Goal: Task Accomplishment & Management: Complete application form

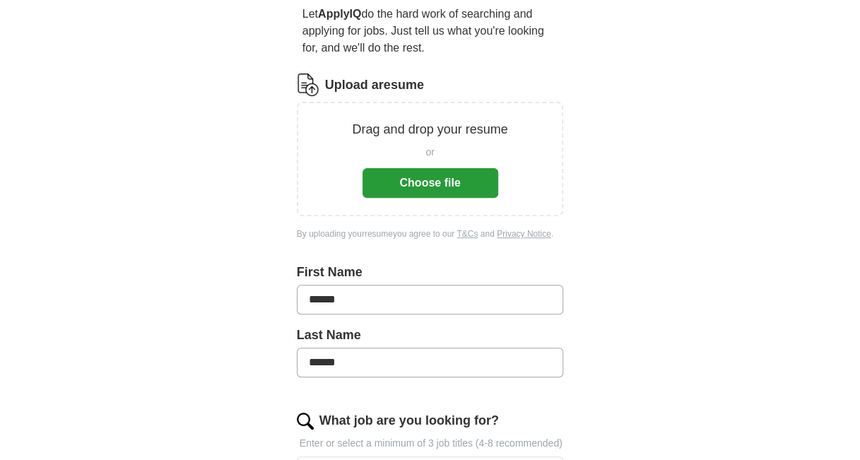
scroll to position [137, 0]
click at [430, 166] on div "or Choose file" at bounding box center [431, 168] width 136 height 59
click at [418, 182] on button "Choose file" at bounding box center [431, 182] width 136 height 30
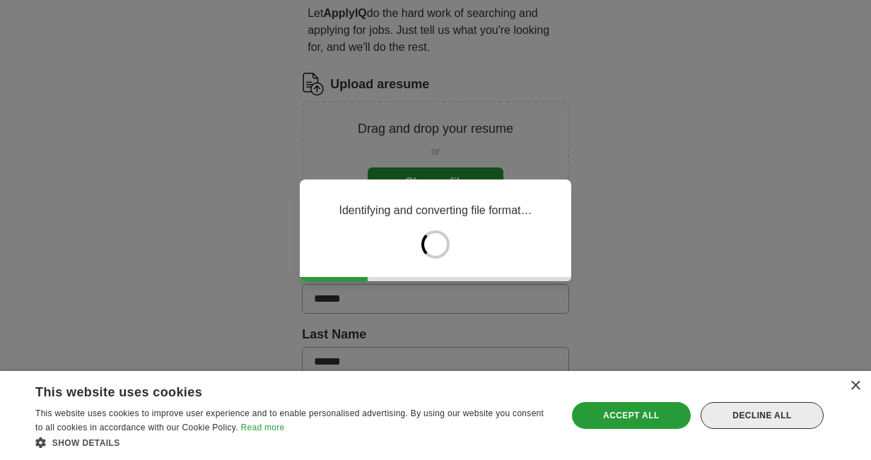
click at [787, 408] on div "Decline all" at bounding box center [761, 415] width 123 height 27
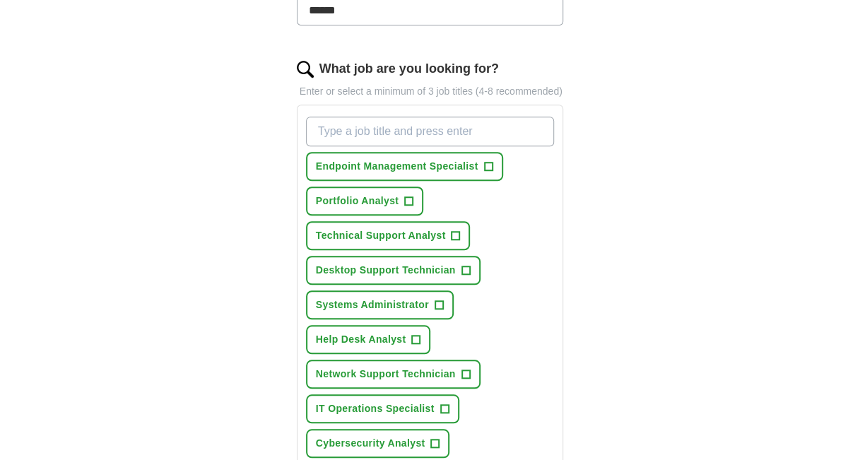
scroll to position [425, 0]
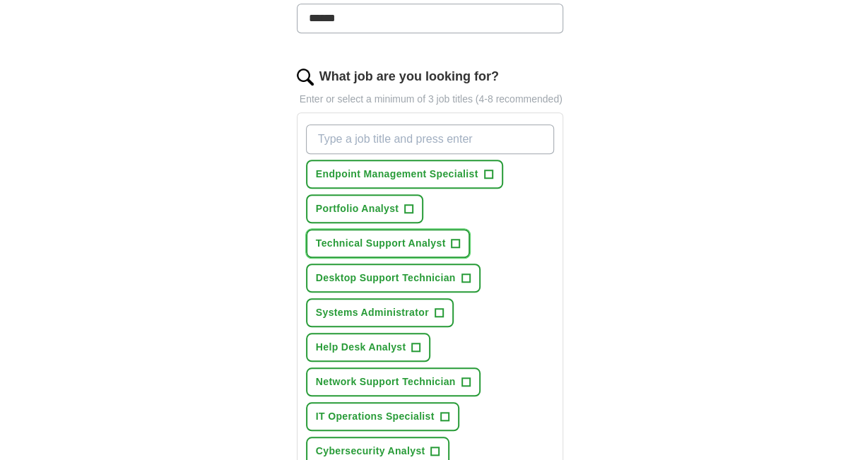
click at [460, 240] on button "Technical Support Analyst +" at bounding box center [388, 243] width 165 height 29
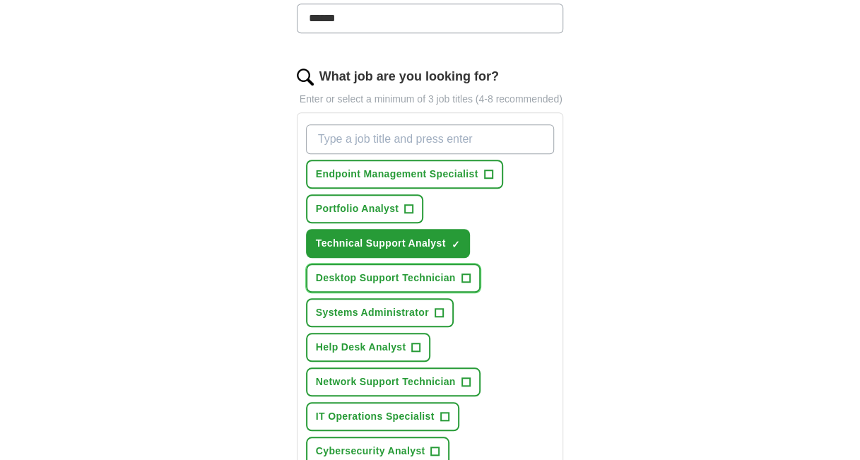
click at [450, 276] on span "Desktop Support Technician" at bounding box center [386, 278] width 140 height 15
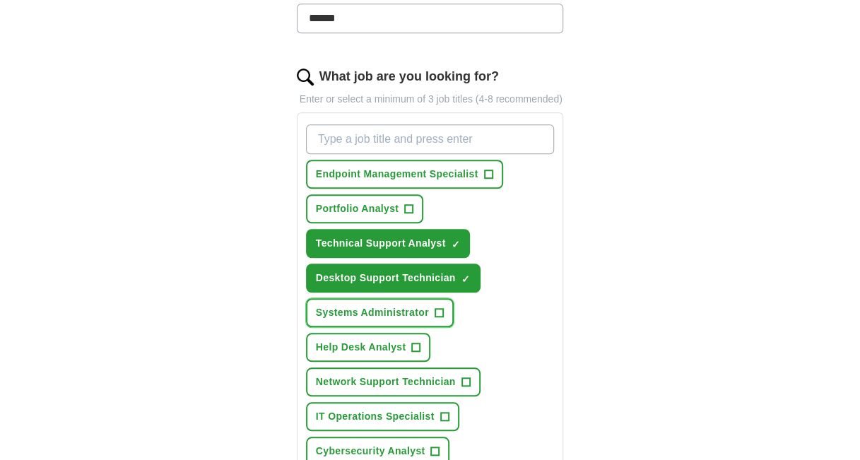
click at [432, 312] on button "Systems Administrator +" at bounding box center [380, 312] width 148 height 29
click at [424, 343] on button "Help Desk Analyst +" at bounding box center [368, 347] width 125 height 29
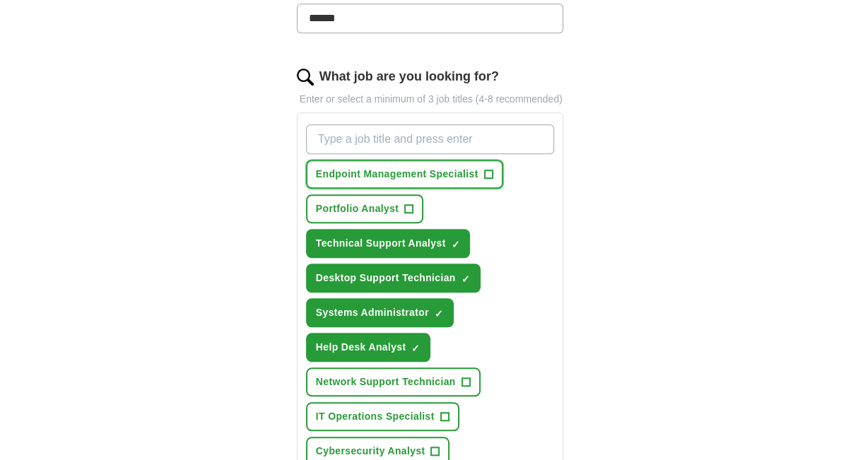
click at [496, 175] on button "Endpoint Management Specialist +" at bounding box center [404, 174] width 197 height 29
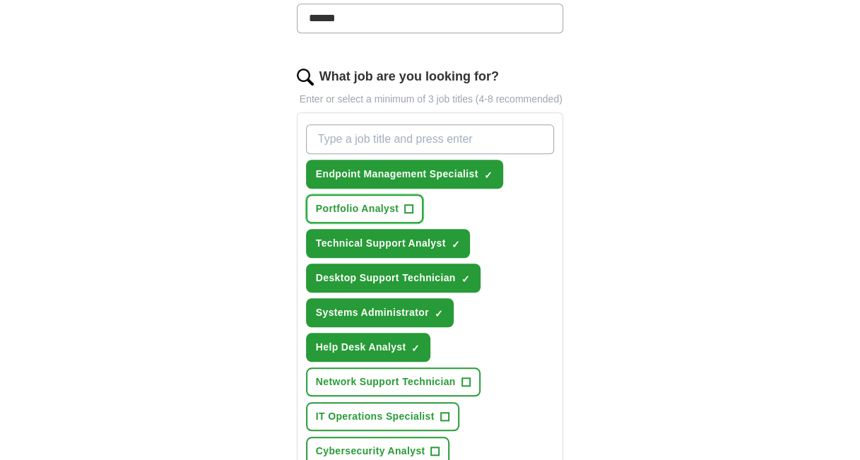
click at [408, 206] on span "+" at bounding box center [409, 209] width 8 height 11
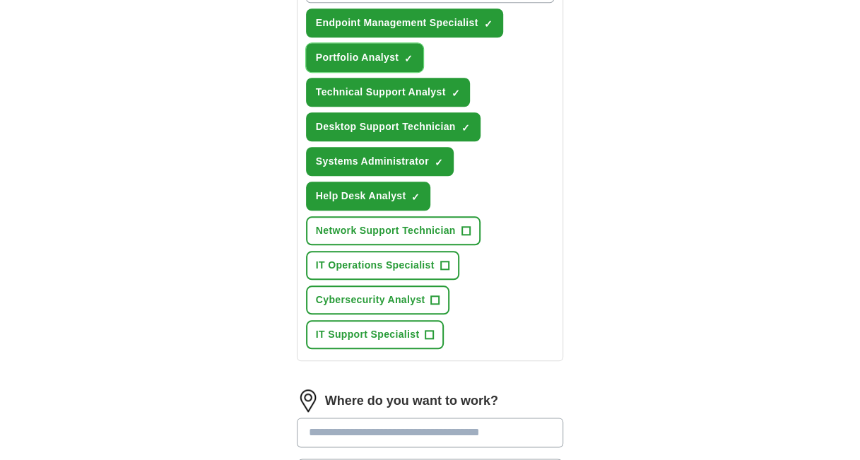
scroll to position [582, 0]
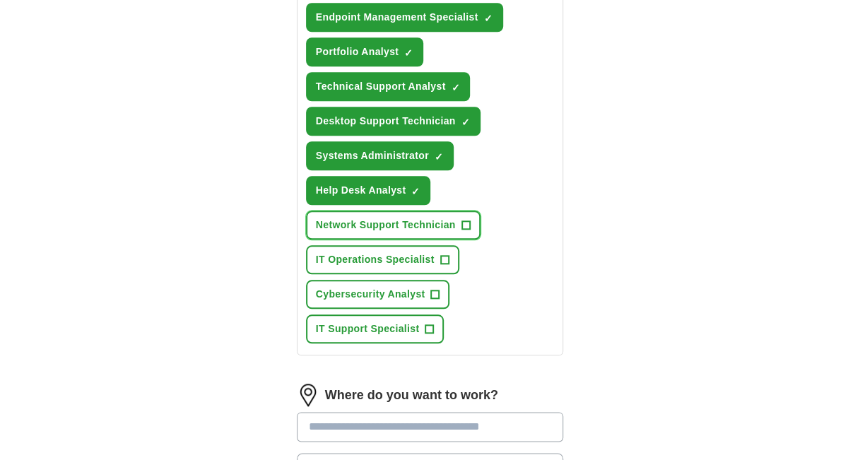
click at [447, 218] on span "Network Support Technician" at bounding box center [386, 225] width 140 height 15
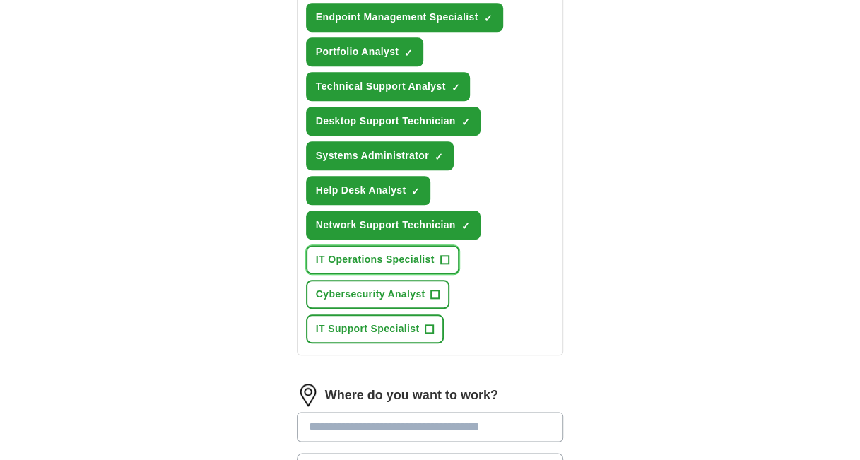
click at [442, 254] on span "+" at bounding box center [444, 259] width 8 height 11
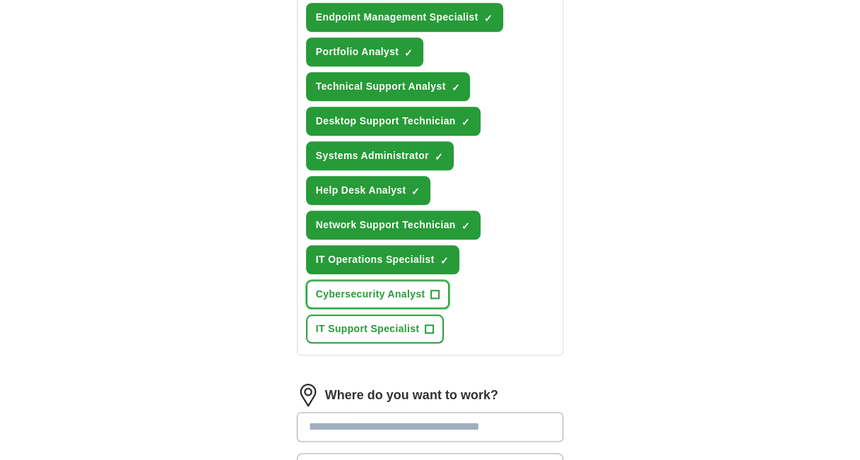
click at [437, 292] on span "+" at bounding box center [435, 294] width 8 height 11
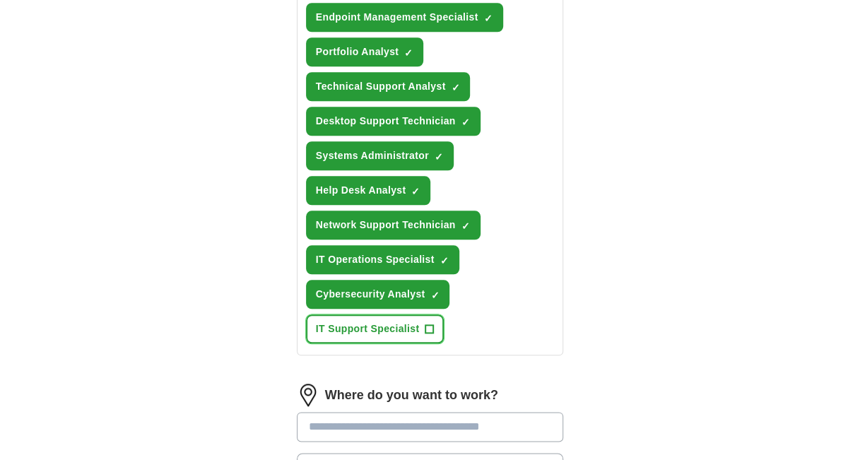
click at [430, 332] on span "+" at bounding box center [429, 329] width 8 height 11
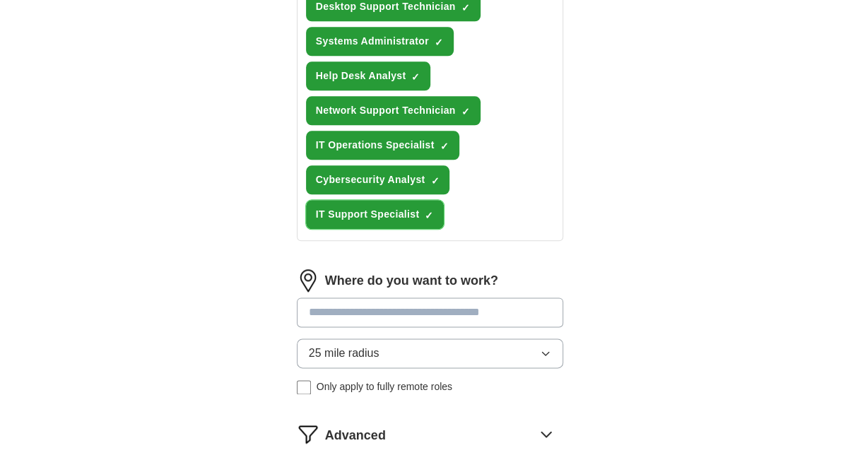
scroll to position [697, 0]
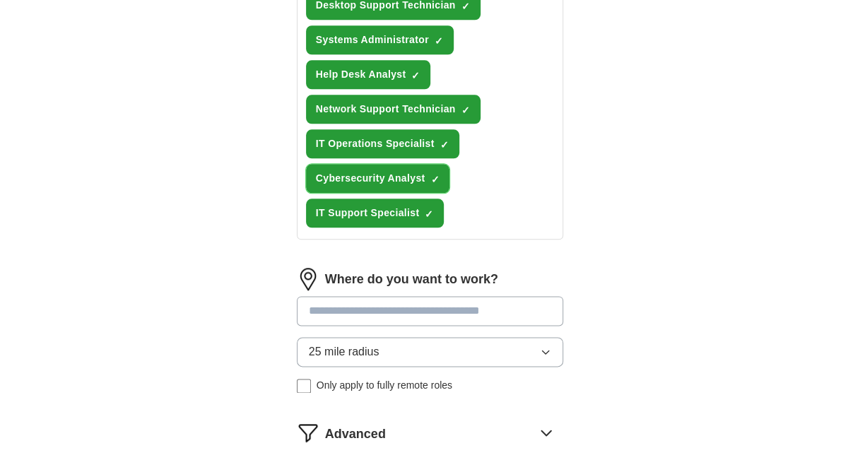
click at [0, 0] on span "×" at bounding box center [0, 0] width 0 height 0
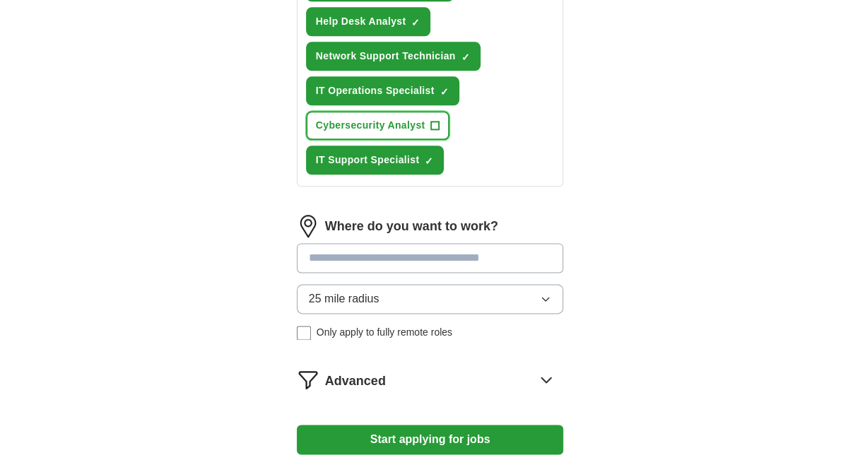
scroll to position [760, 0]
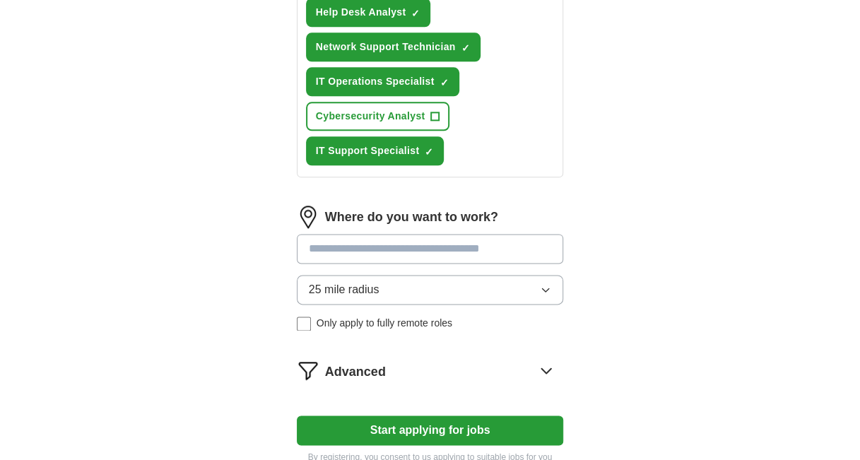
click at [442, 248] on input at bounding box center [430, 249] width 267 height 30
type input "*****"
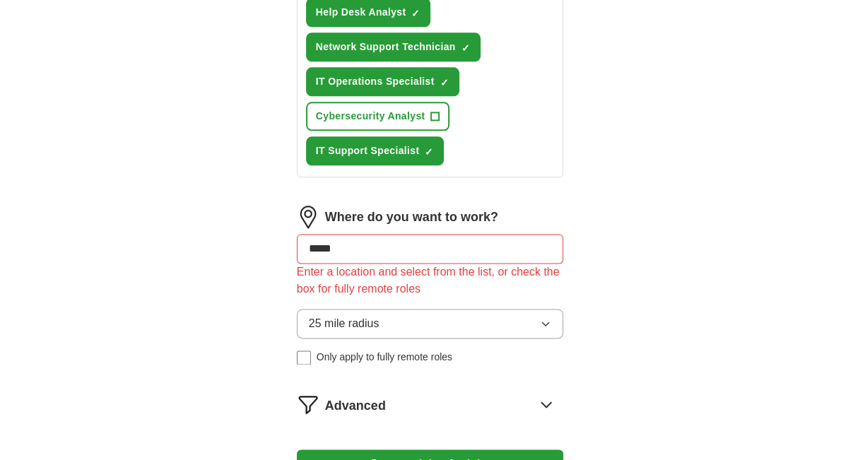
drag, startPoint x: 467, startPoint y: 254, endPoint x: 224, endPoint y: 216, distance: 246.2
click at [356, 265] on div "Enter a location and select from the list, or check the box for fully remote ro…" at bounding box center [430, 281] width 267 height 34
click at [355, 253] on input at bounding box center [430, 249] width 267 height 30
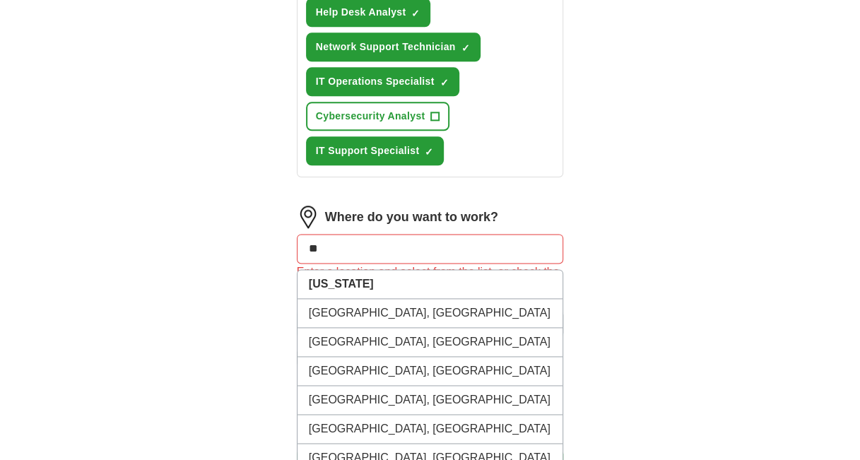
type input "*"
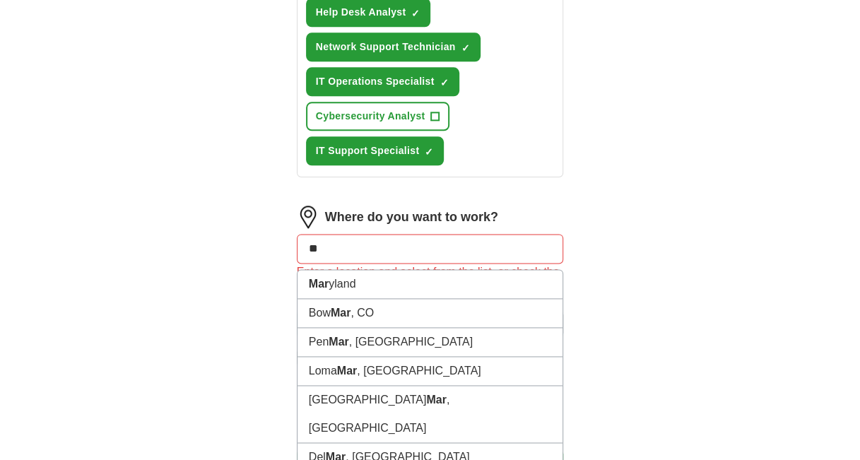
type input "*"
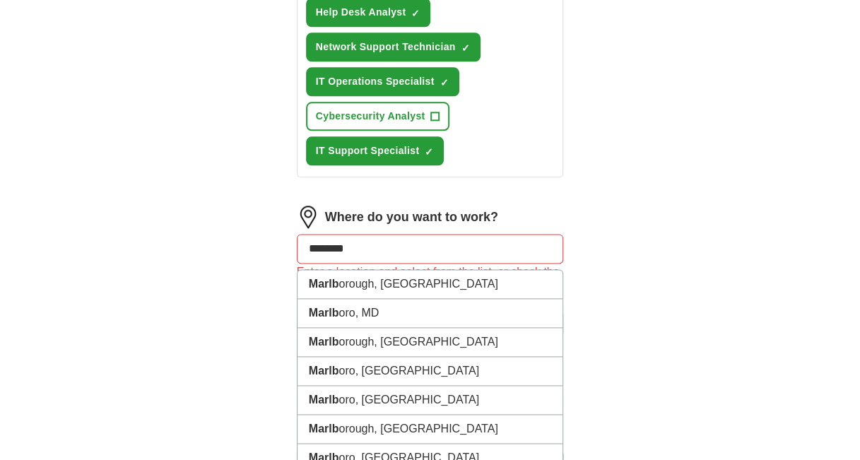
type input "********"
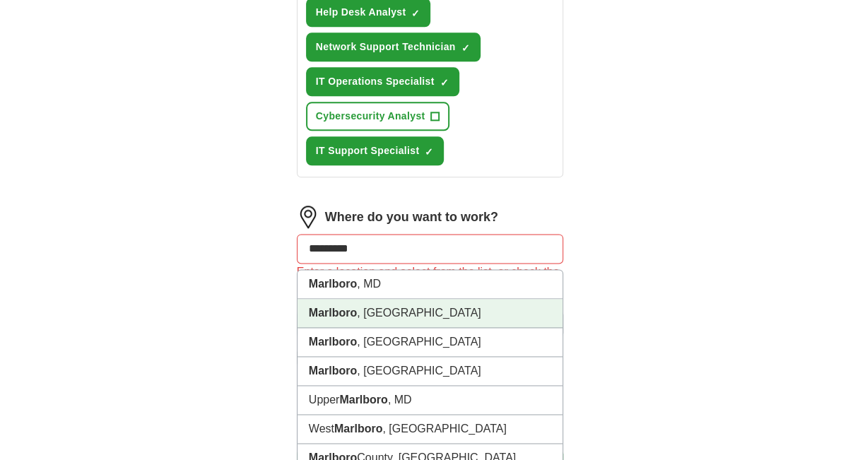
click at [360, 315] on li "[GEOGRAPHIC_DATA] , [GEOGRAPHIC_DATA]" at bounding box center [430, 313] width 266 height 29
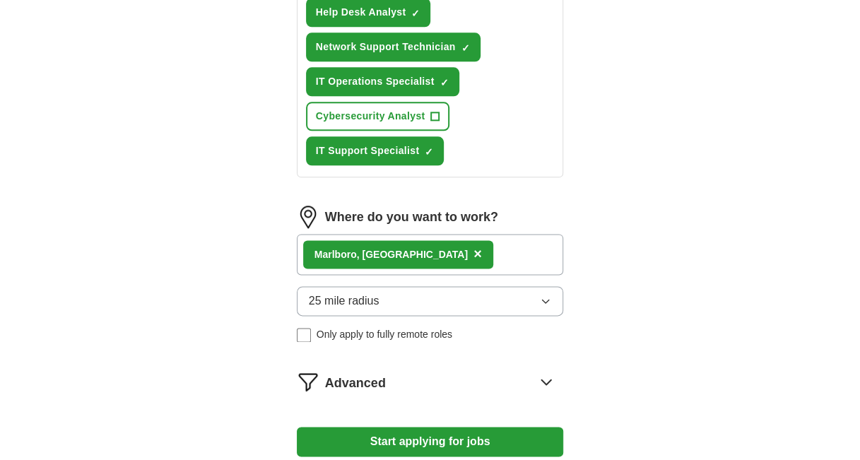
click at [519, 293] on button "25 mile radius" at bounding box center [430, 301] width 267 height 30
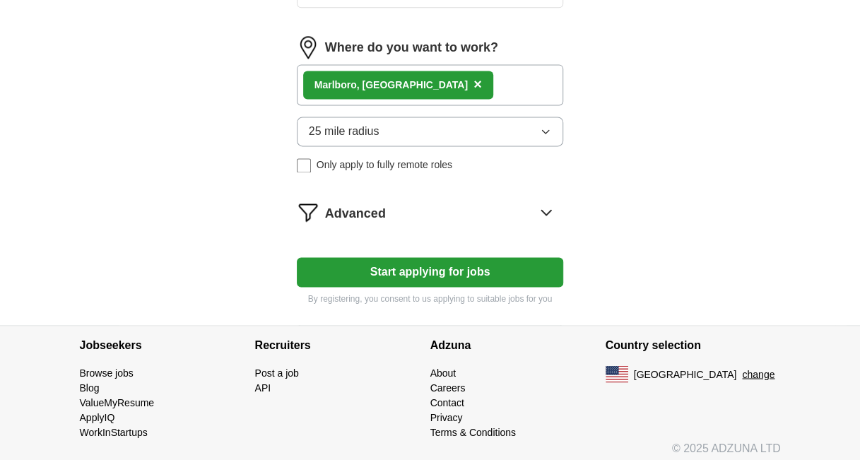
scroll to position [931, 0]
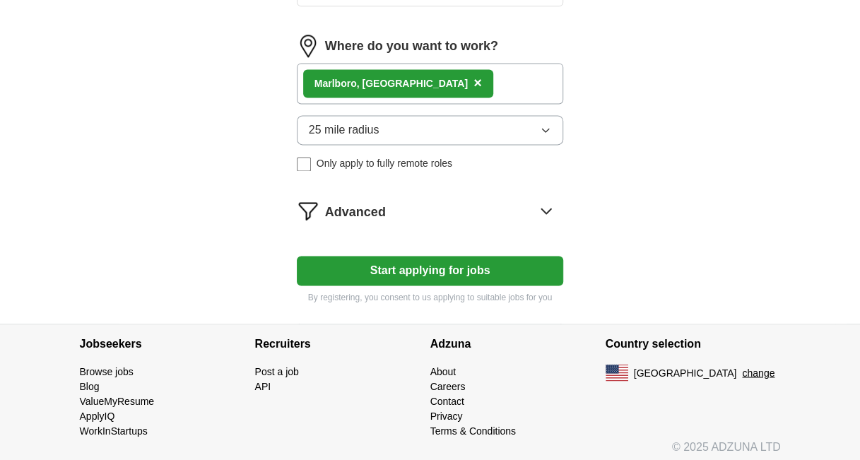
click at [501, 263] on button "Start applying for jobs" at bounding box center [430, 271] width 267 height 30
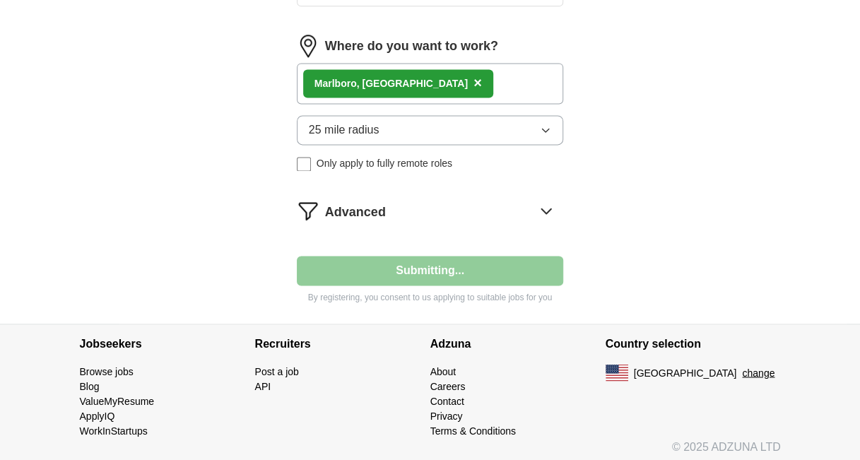
select select "**"
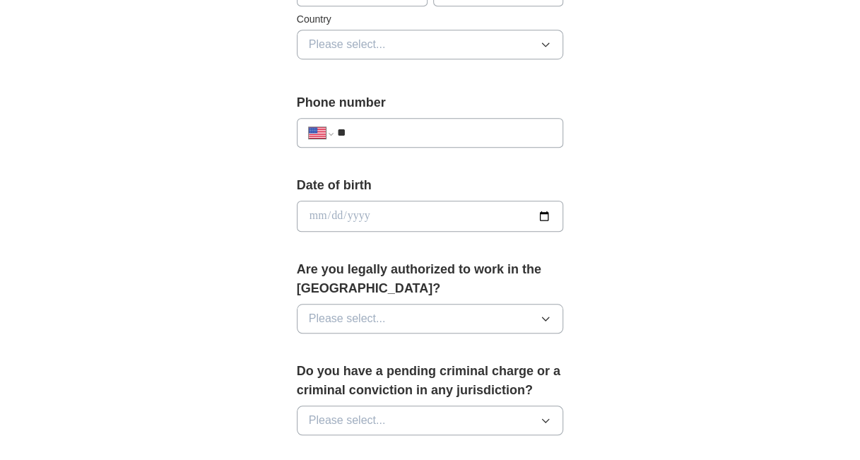
scroll to position [620, 0]
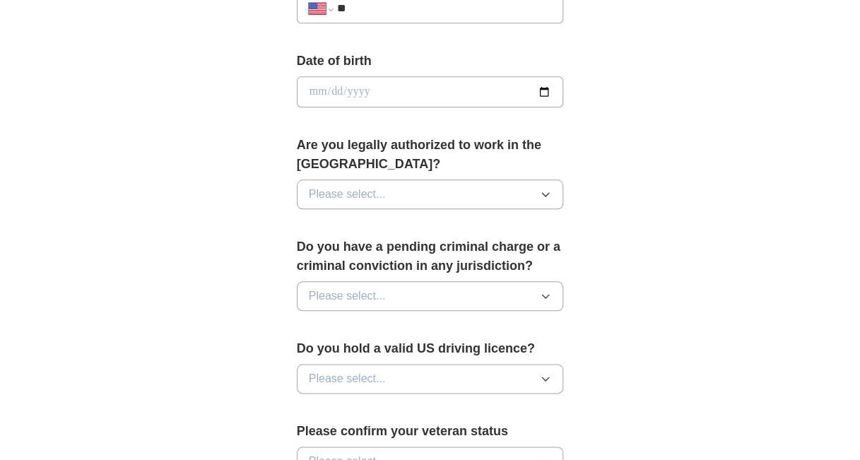
click at [529, 196] on button "Please select..." at bounding box center [430, 194] width 267 height 30
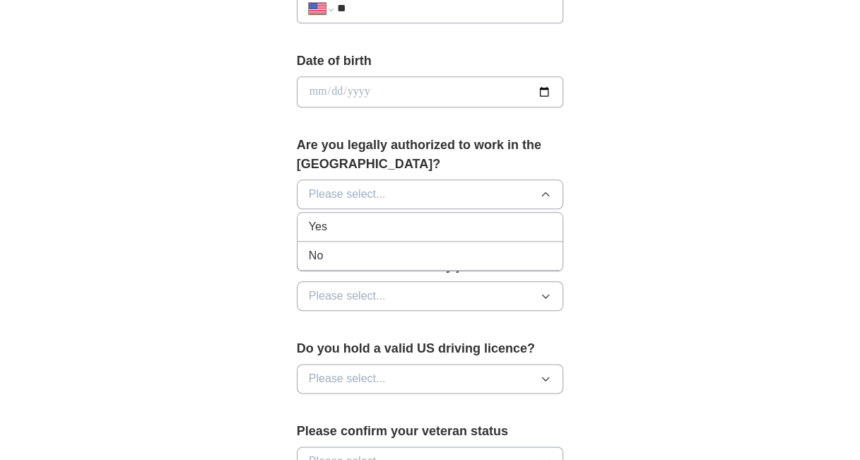
click at [492, 237] on li "Yes" at bounding box center [430, 227] width 266 height 29
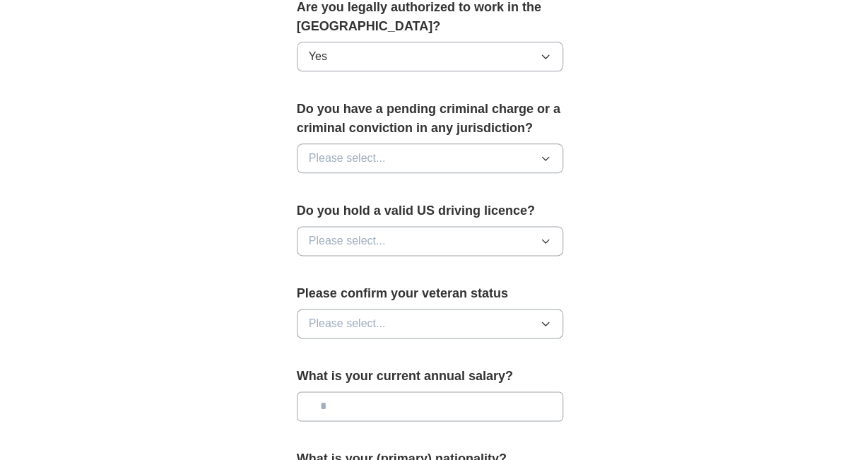
scroll to position [759, 0]
click at [465, 166] on button "Please select..." at bounding box center [430, 158] width 267 height 30
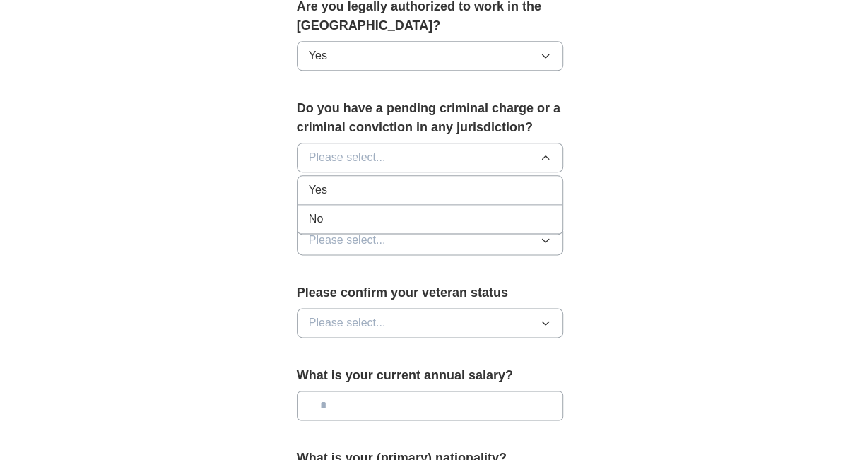
click at [461, 213] on div "No" at bounding box center [430, 219] width 243 height 17
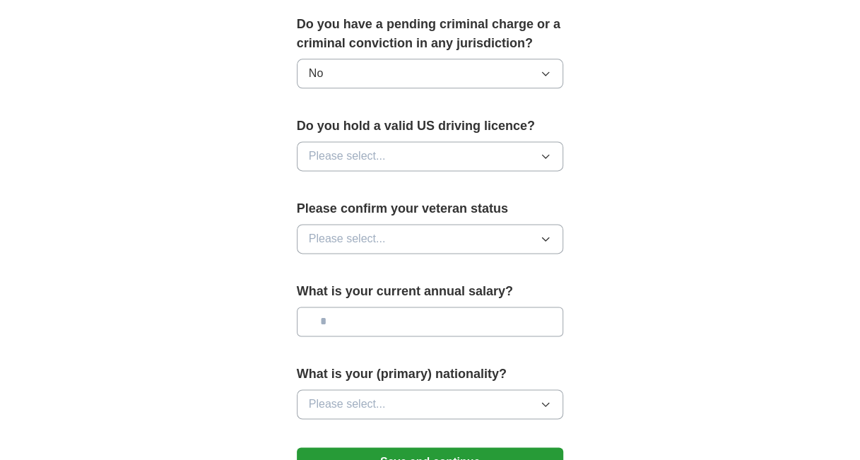
scroll to position [844, 0]
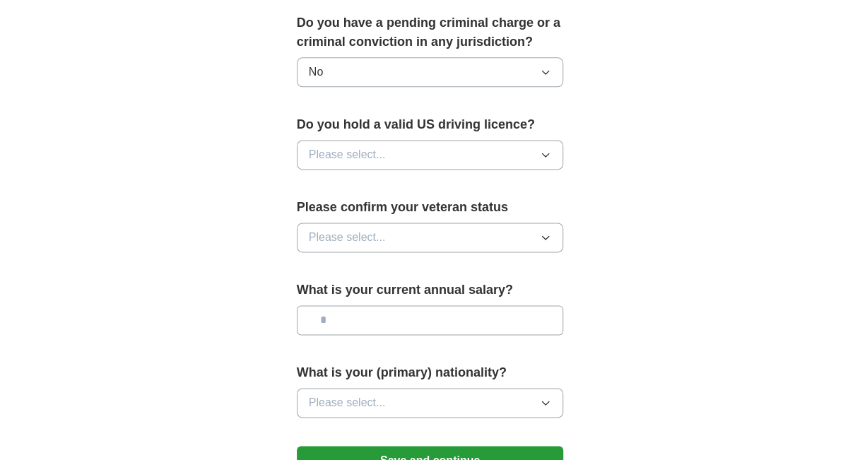
click at [461, 147] on button "Please select..." at bounding box center [430, 155] width 267 height 30
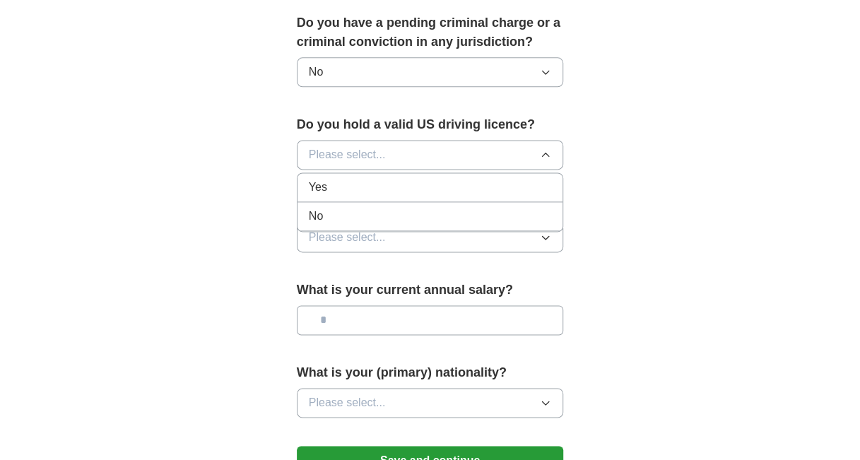
click at [461, 191] on li "Yes" at bounding box center [430, 187] width 266 height 29
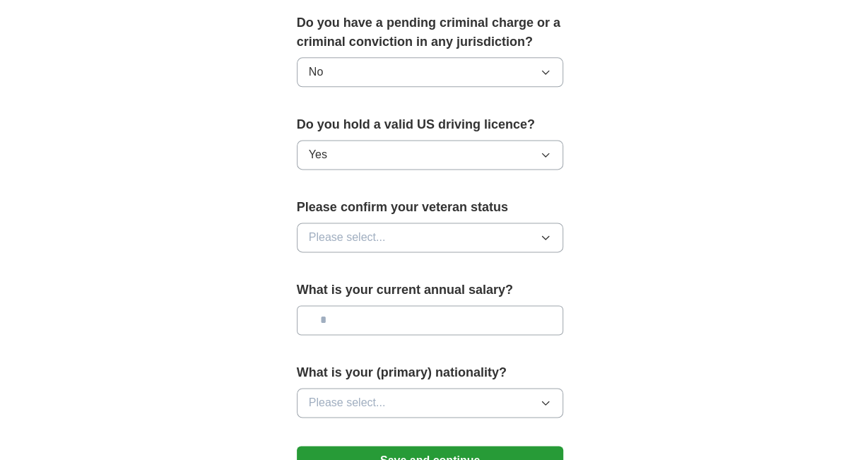
click at [520, 240] on button "Please select..." at bounding box center [430, 238] width 267 height 30
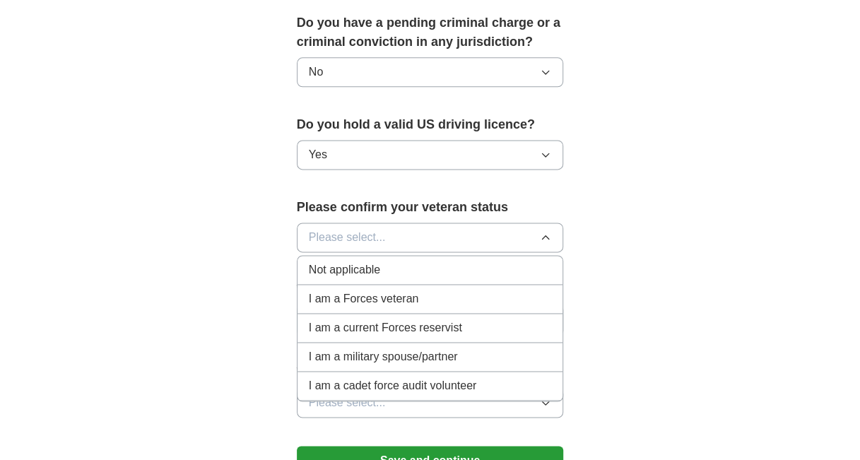
click at [485, 271] on div "Not applicable" at bounding box center [430, 269] width 243 height 17
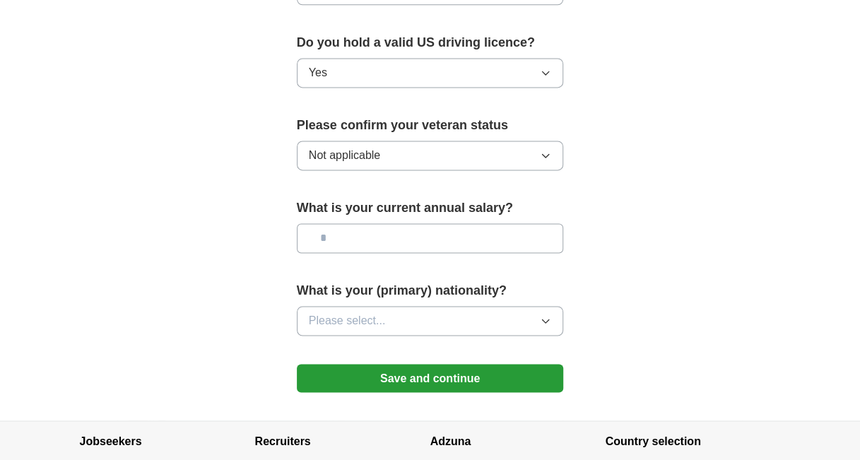
scroll to position [928, 0]
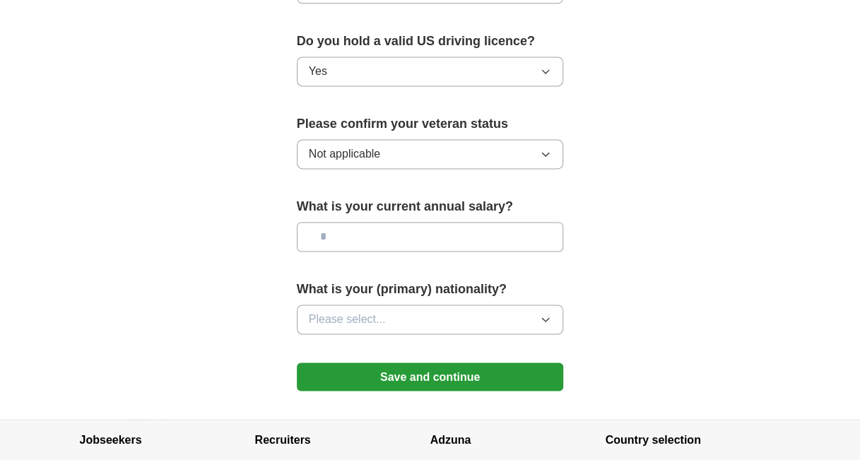
click at [435, 148] on button "Not applicable" at bounding box center [430, 154] width 267 height 30
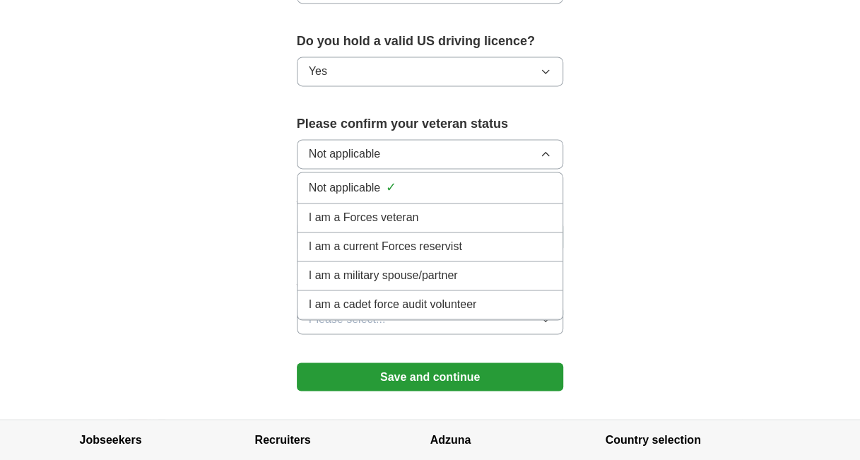
click at [435, 148] on button "Not applicable" at bounding box center [430, 154] width 267 height 30
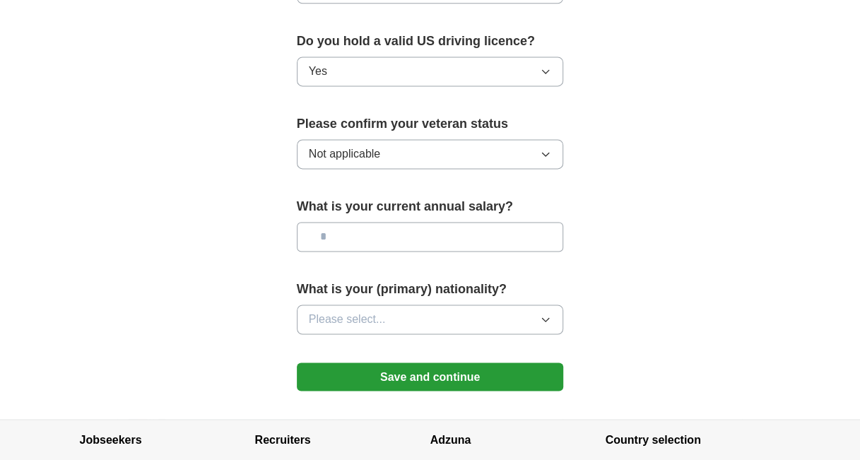
click at [425, 223] on input "text" at bounding box center [430, 237] width 267 height 30
click at [516, 365] on button "Save and continue" at bounding box center [430, 377] width 267 height 28
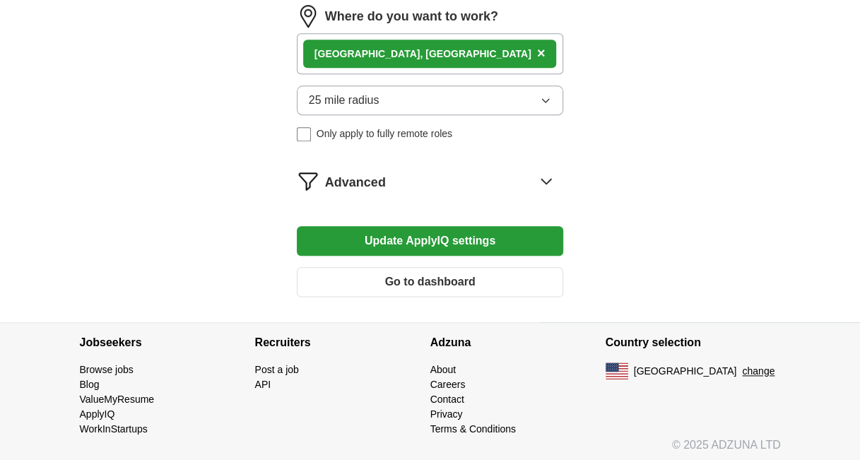
scroll to position [685, 0]
click at [490, 235] on button "Update ApplyIQ settings" at bounding box center [430, 241] width 267 height 30
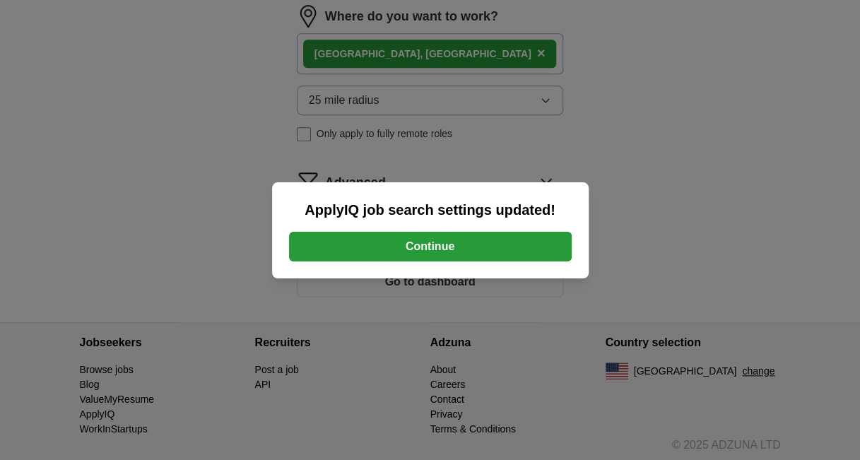
scroll to position [1044, 0]
click at [490, 235] on button "Continue" at bounding box center [430, 247] width 283 height 30
